Goal: Transaction & Acquisition: Obtain resource

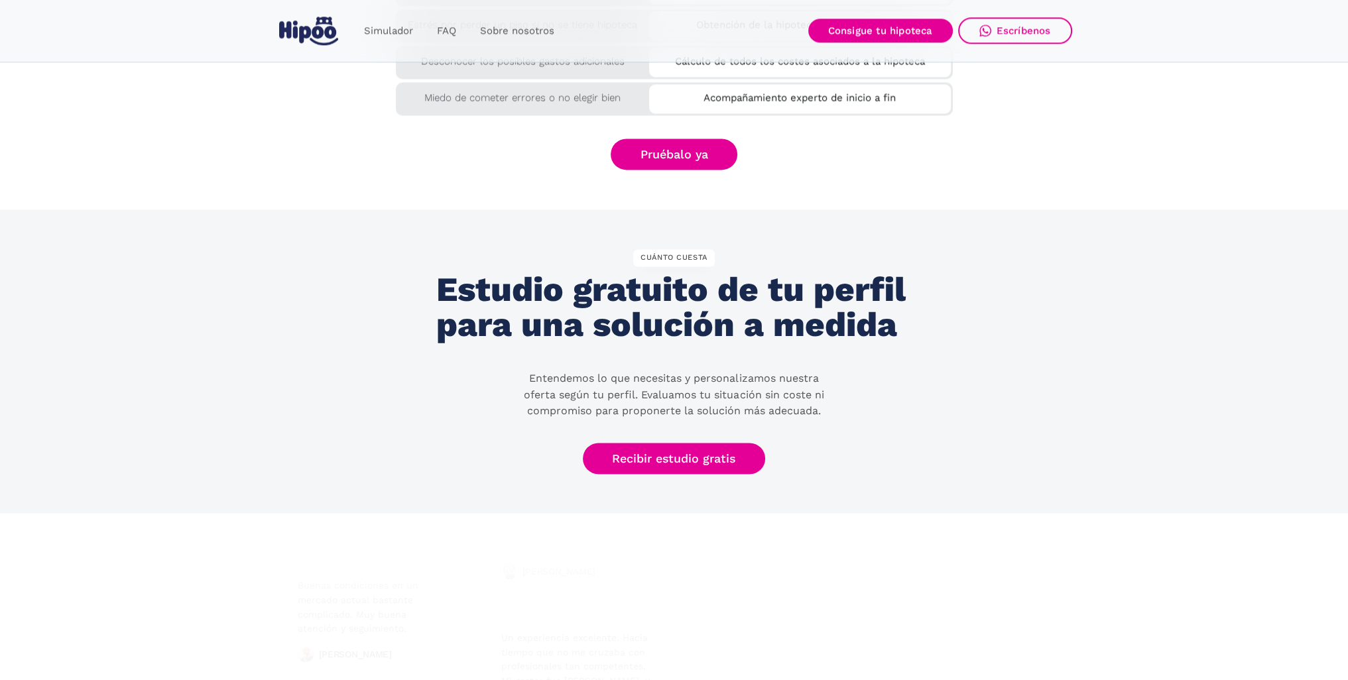
scroll to position [2519, 0]
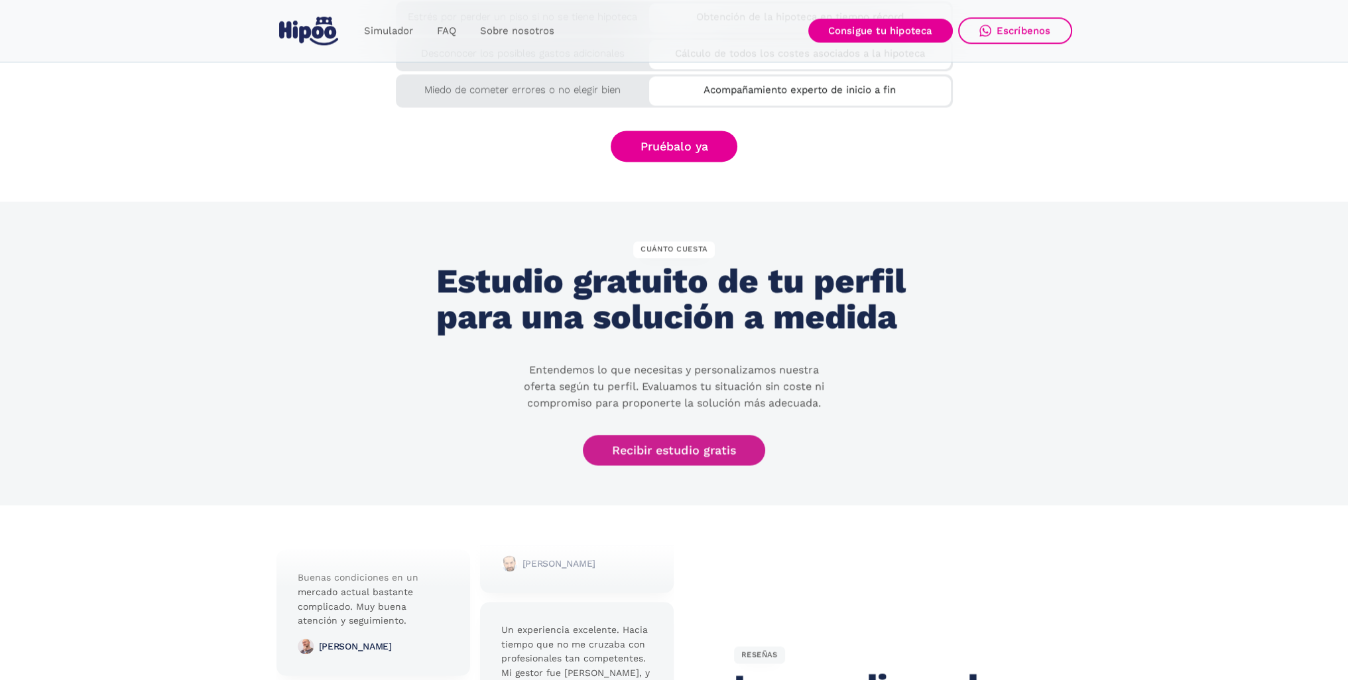
click at [693, 453] on link "Recibir estudio gratis" at bounding box center [674, 450] width 183 height 31
